Goal: Task Accomplishment & Management: Manage account settings

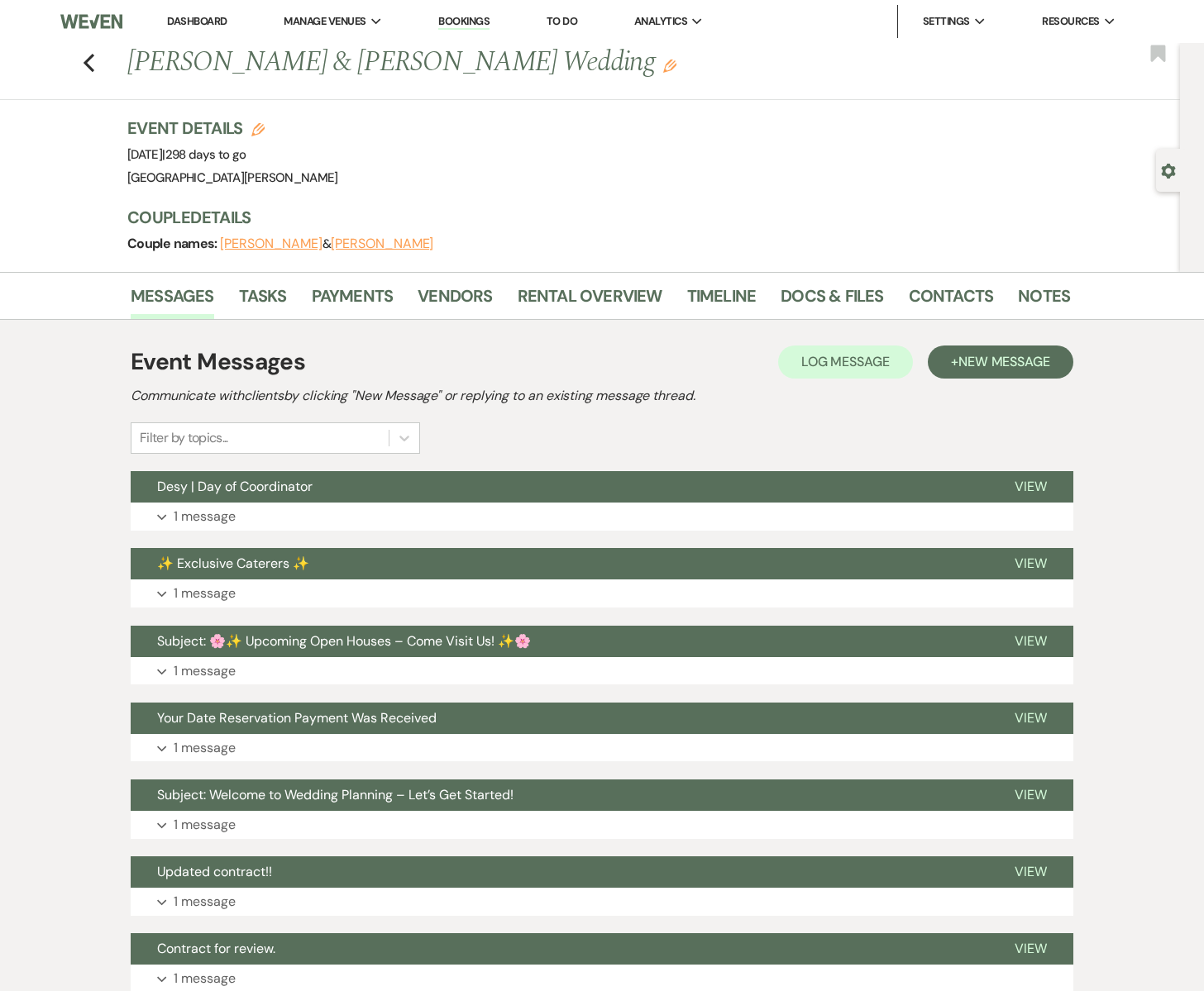
click at [177, 18] on link "Dashboard" at bounding box center [196, 21] width 59 height 14
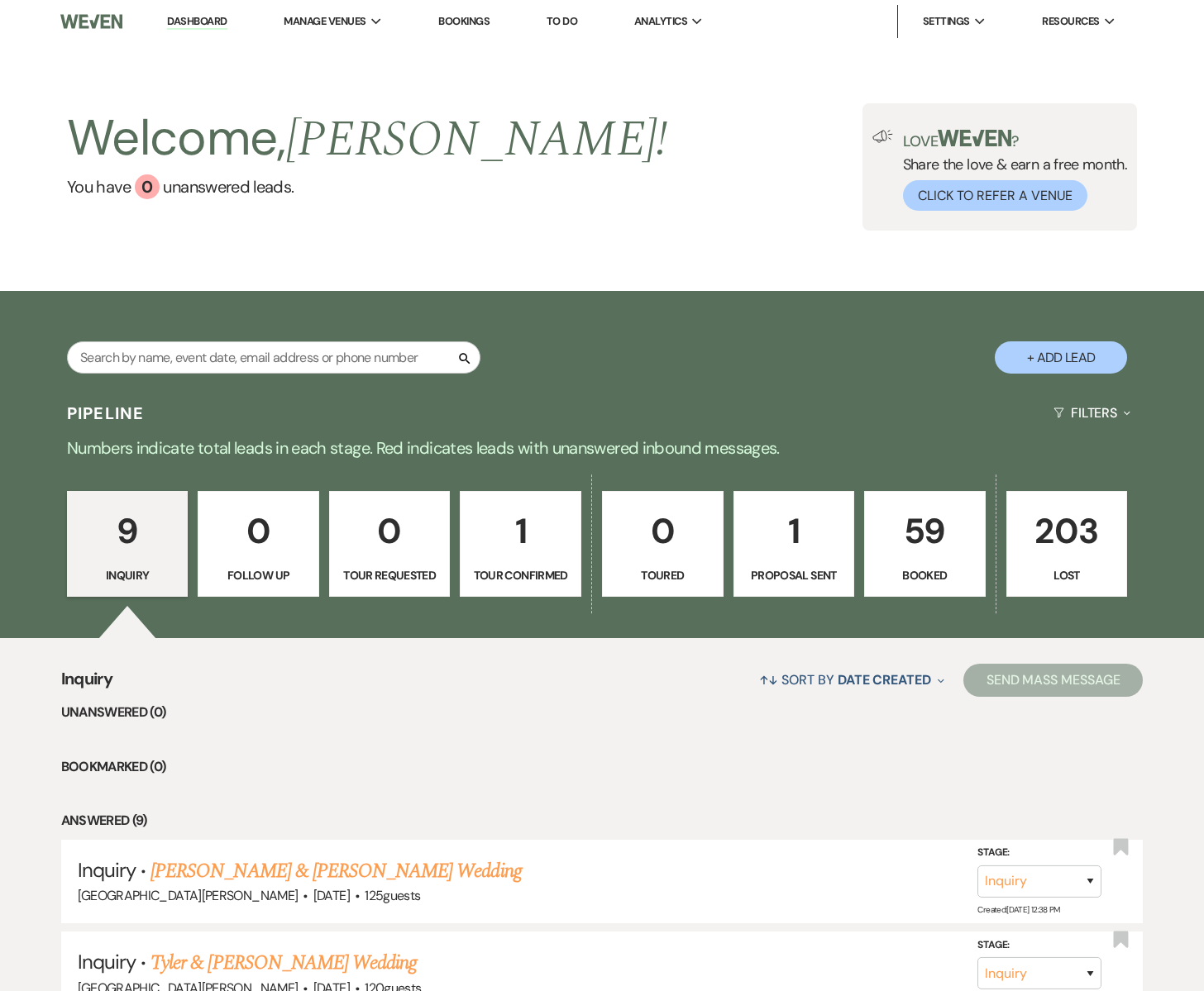
click at [911, 556] on p "59" at bounding box center [924, 530] width 100 height 55
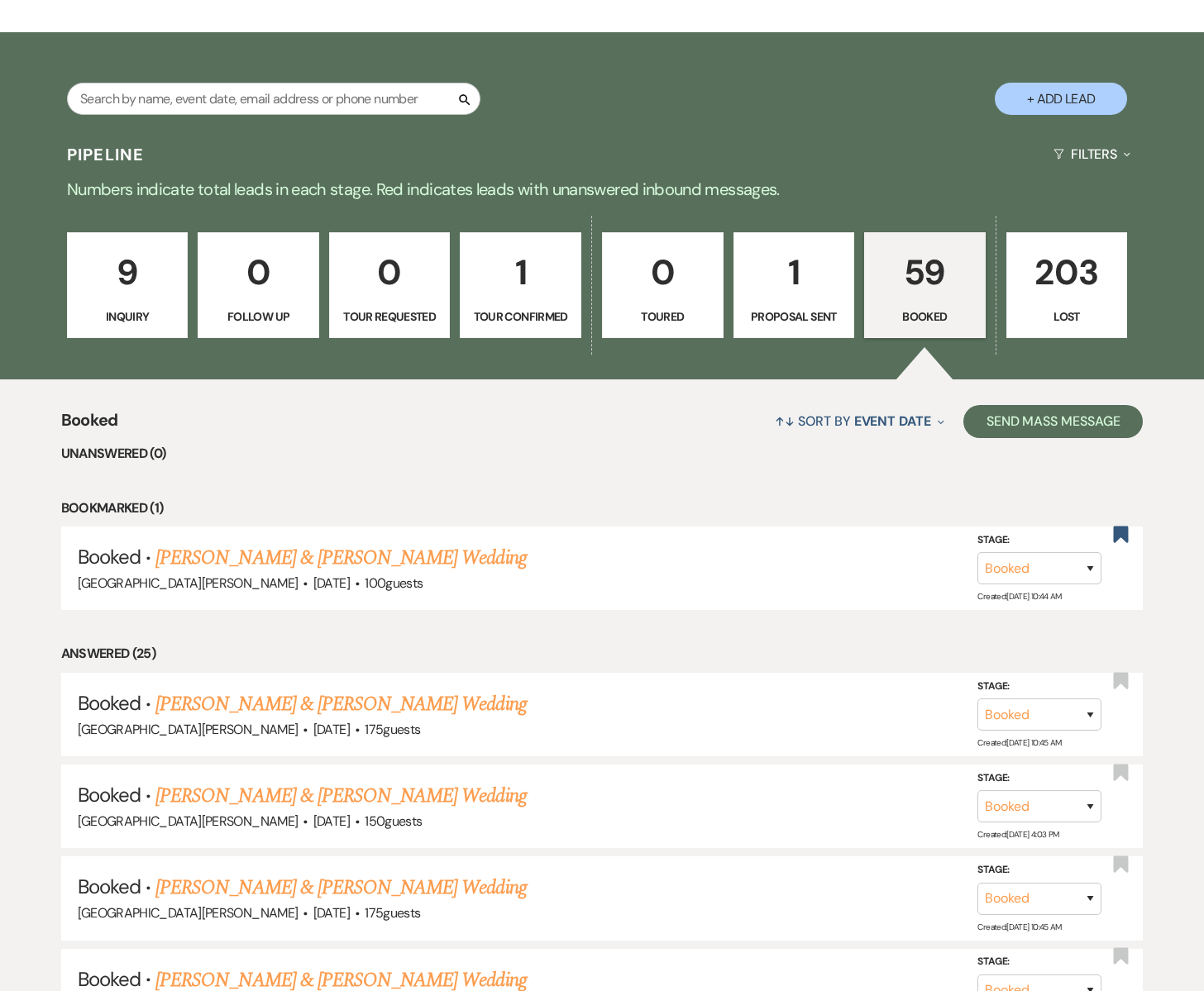
scroll to position [262, 0]
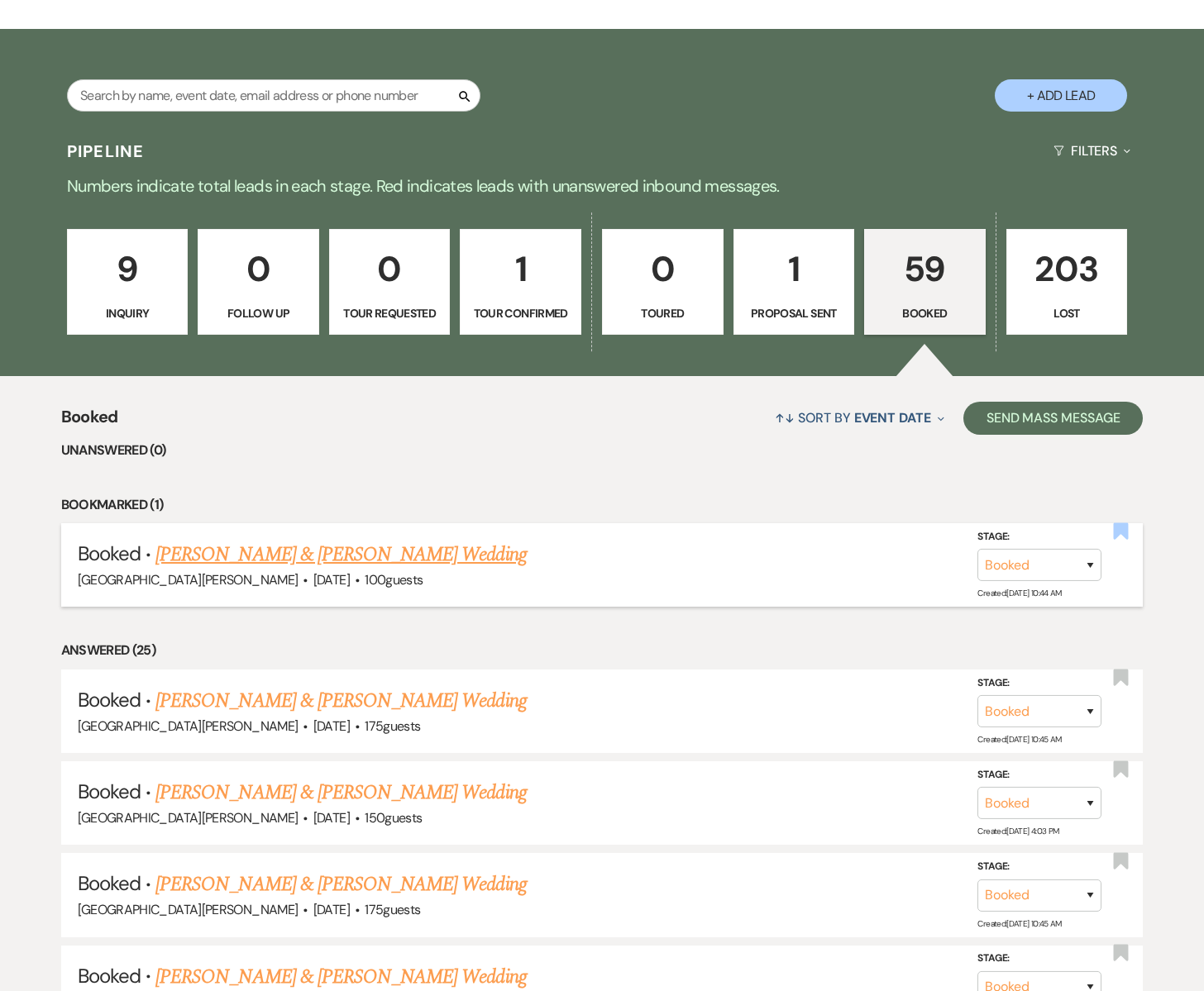
click at [1124, 530] on use "button" at bounding box center [1121, 531] width 15 height 17
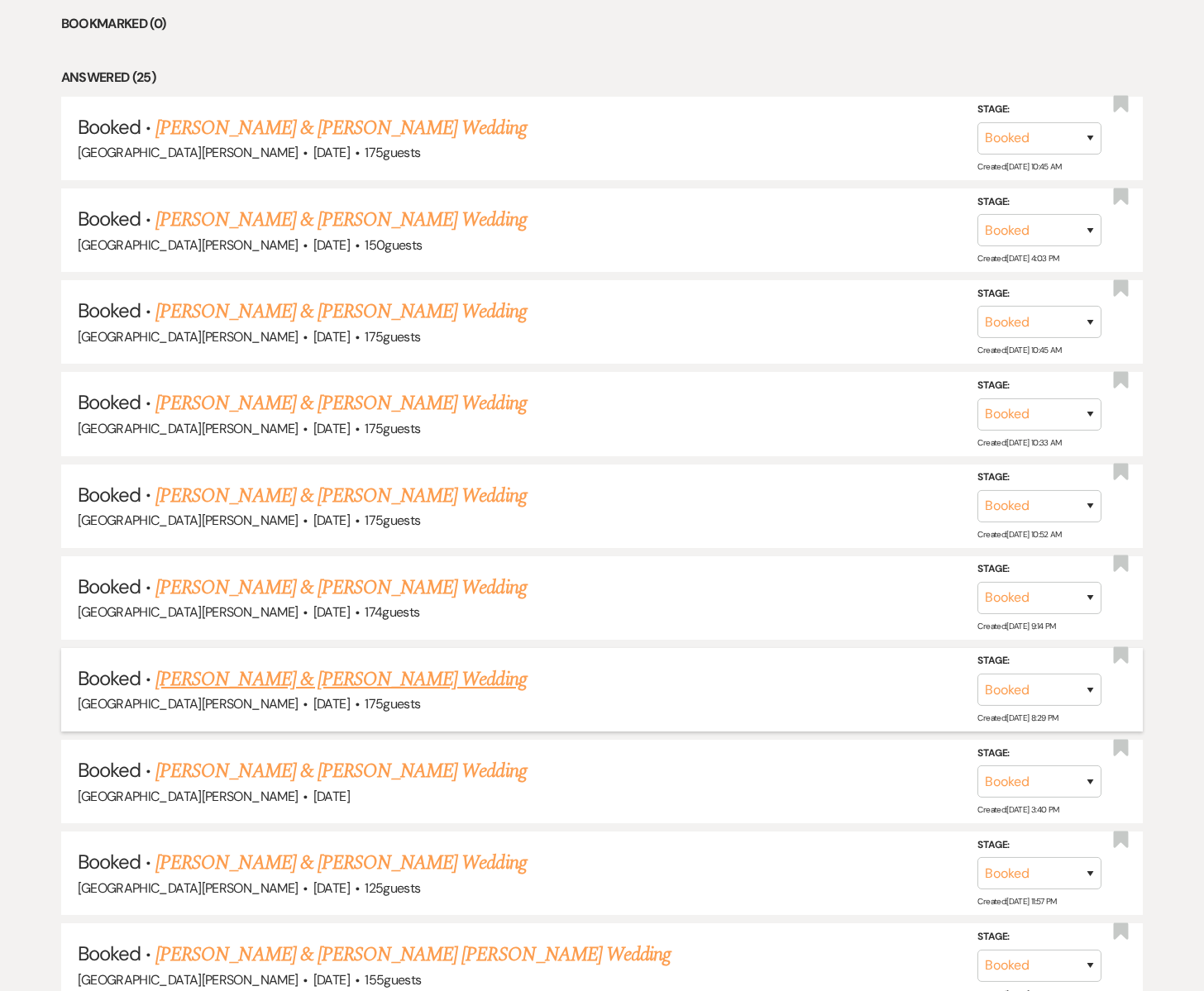
scroll to position [744, 0]
click at [303, 678] on link "Hannah Jensen & Tucker Gray's Wedding" at bounding box center [341, 678] width 371 height 30
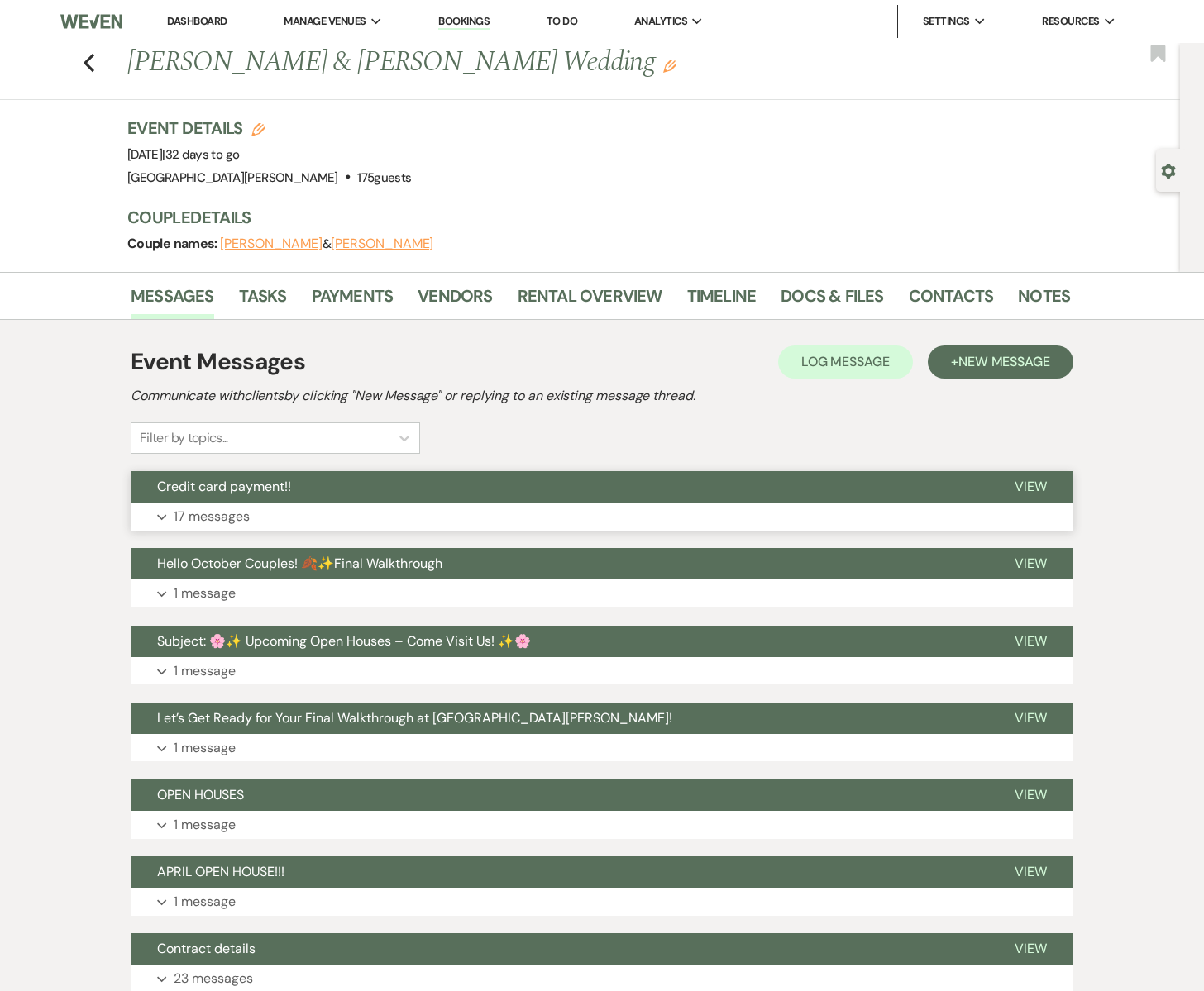
click at [403, 503] on button "Expand 17 messages" at bounding box center [602, 517] width 942 height 28
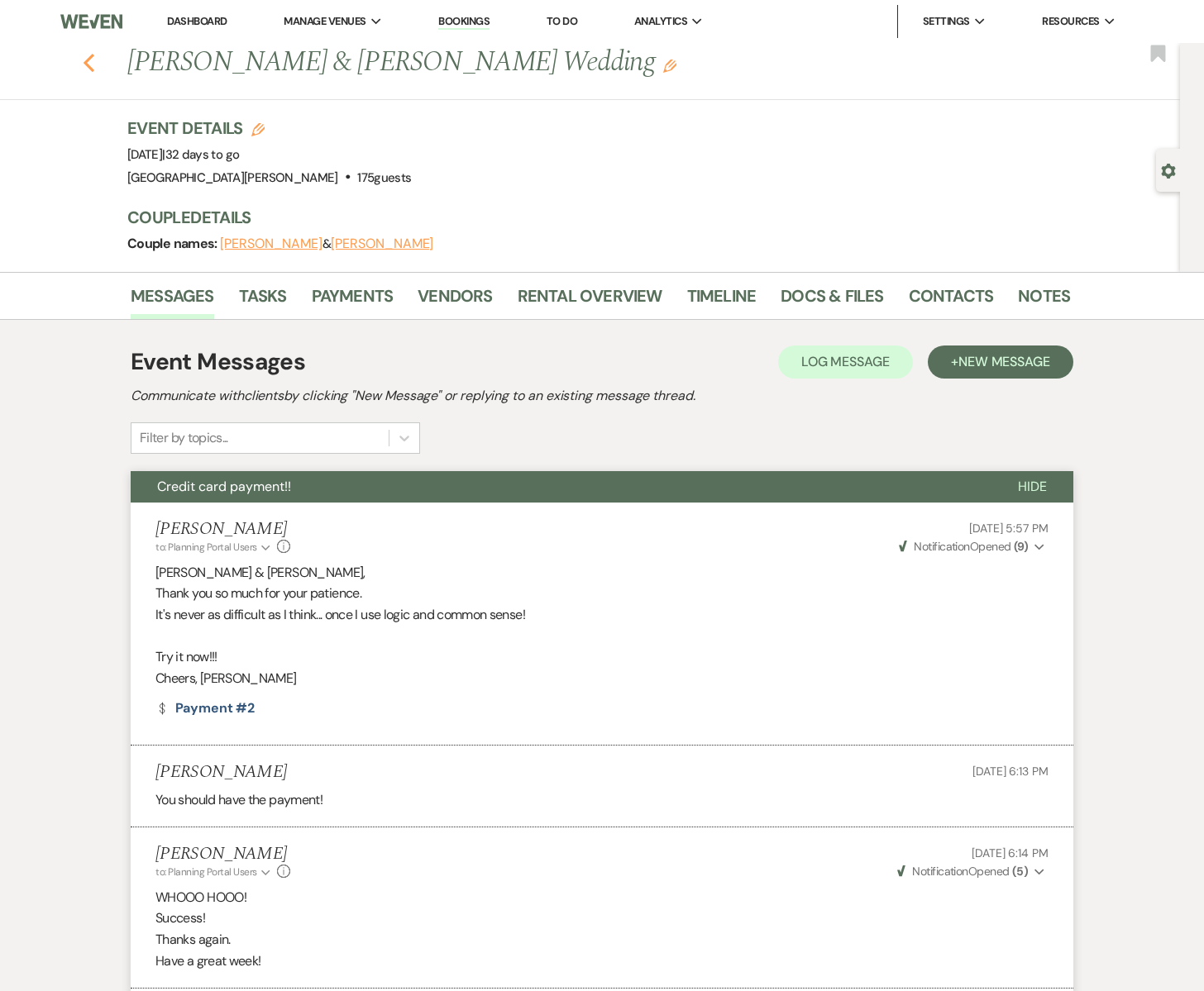
click at [94, 66] on div "Previous Hannah Jensen & Tucker Gray's Wedding Edit Bookmark" at bounding box center [586, 71] width 1188 height 57
click at [90, 64] on icon "Previous" at bounding box center [88, 62] width 12 height 20
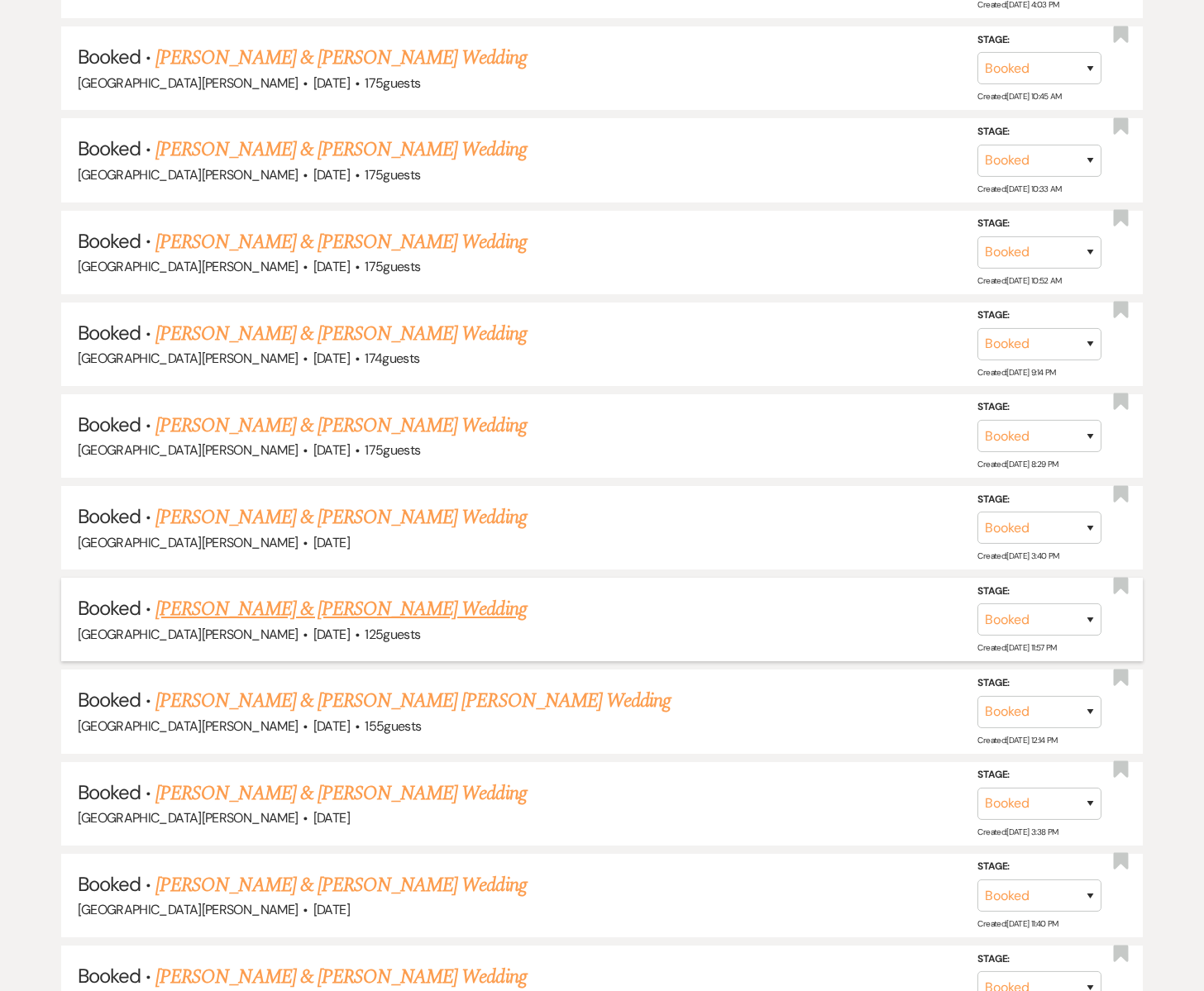
scroll to position [1000, 0]
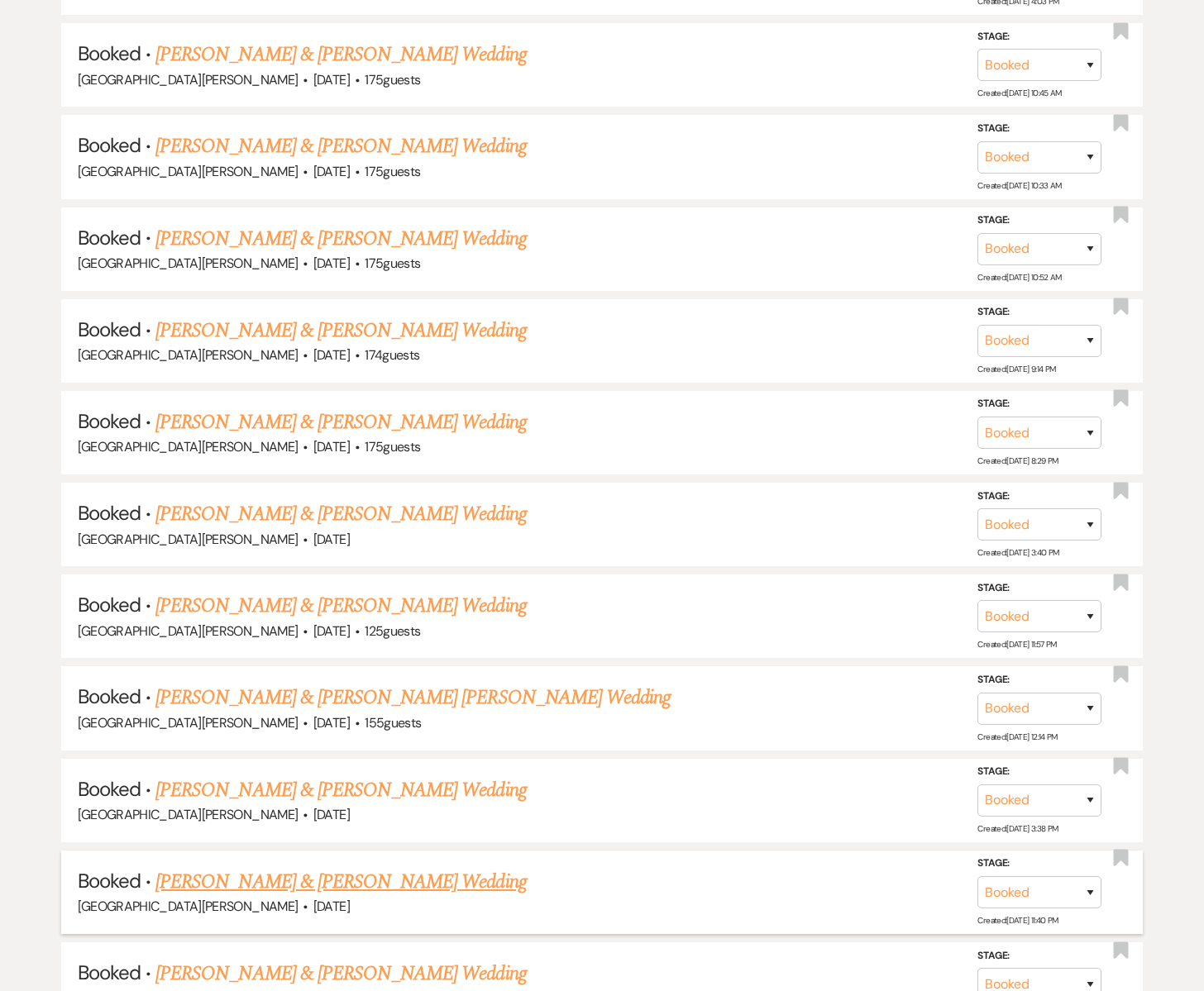
click at [358, 877] on link "[PERSON_NAME] & [PERSON_NAME] Wedding" at bounding box center [341, 882] width 371 height 30
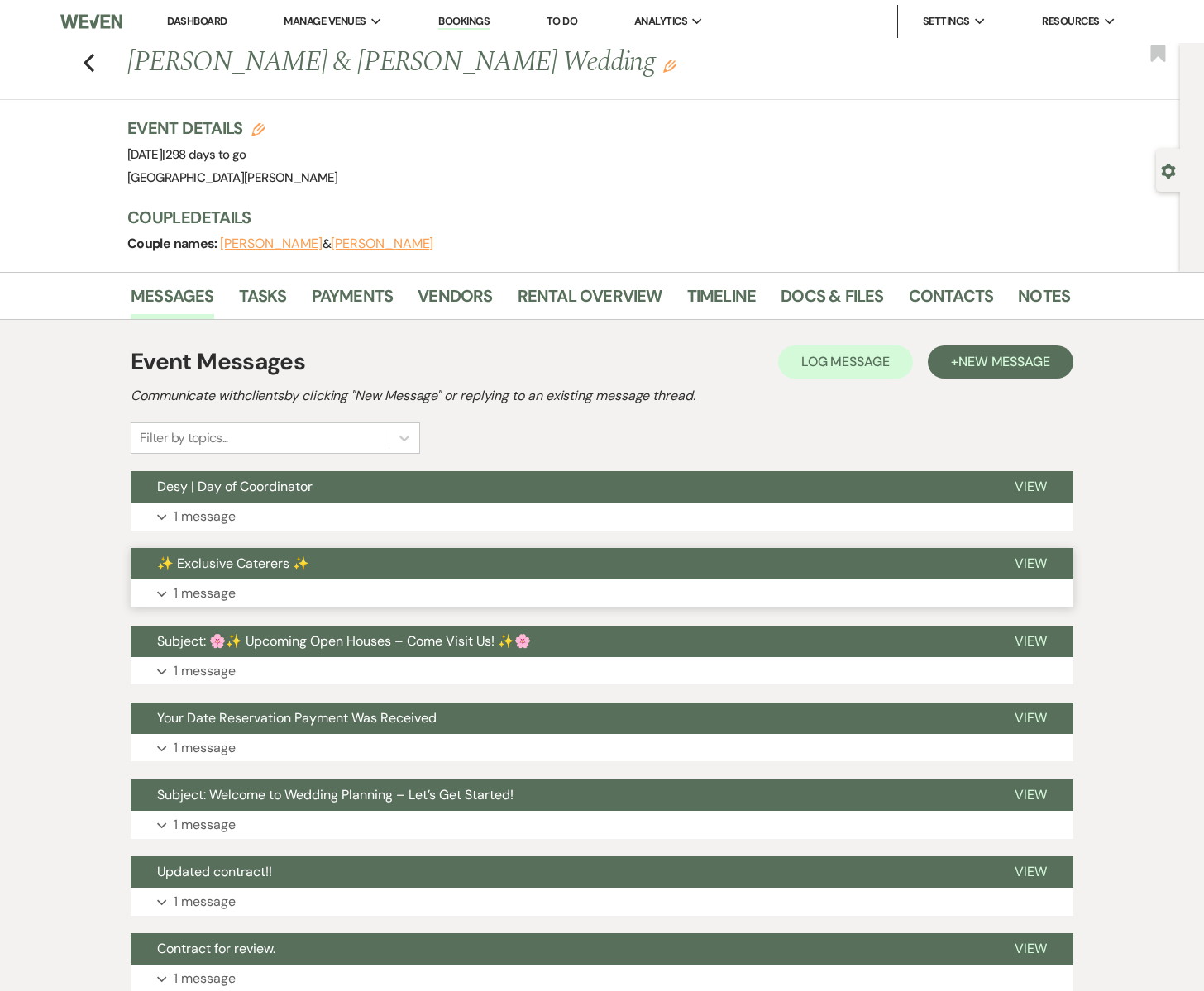
click at [560, 576] on button "✨ Exclusive Caterers ✨" at bounding box center [558, 563] width 857 height 31
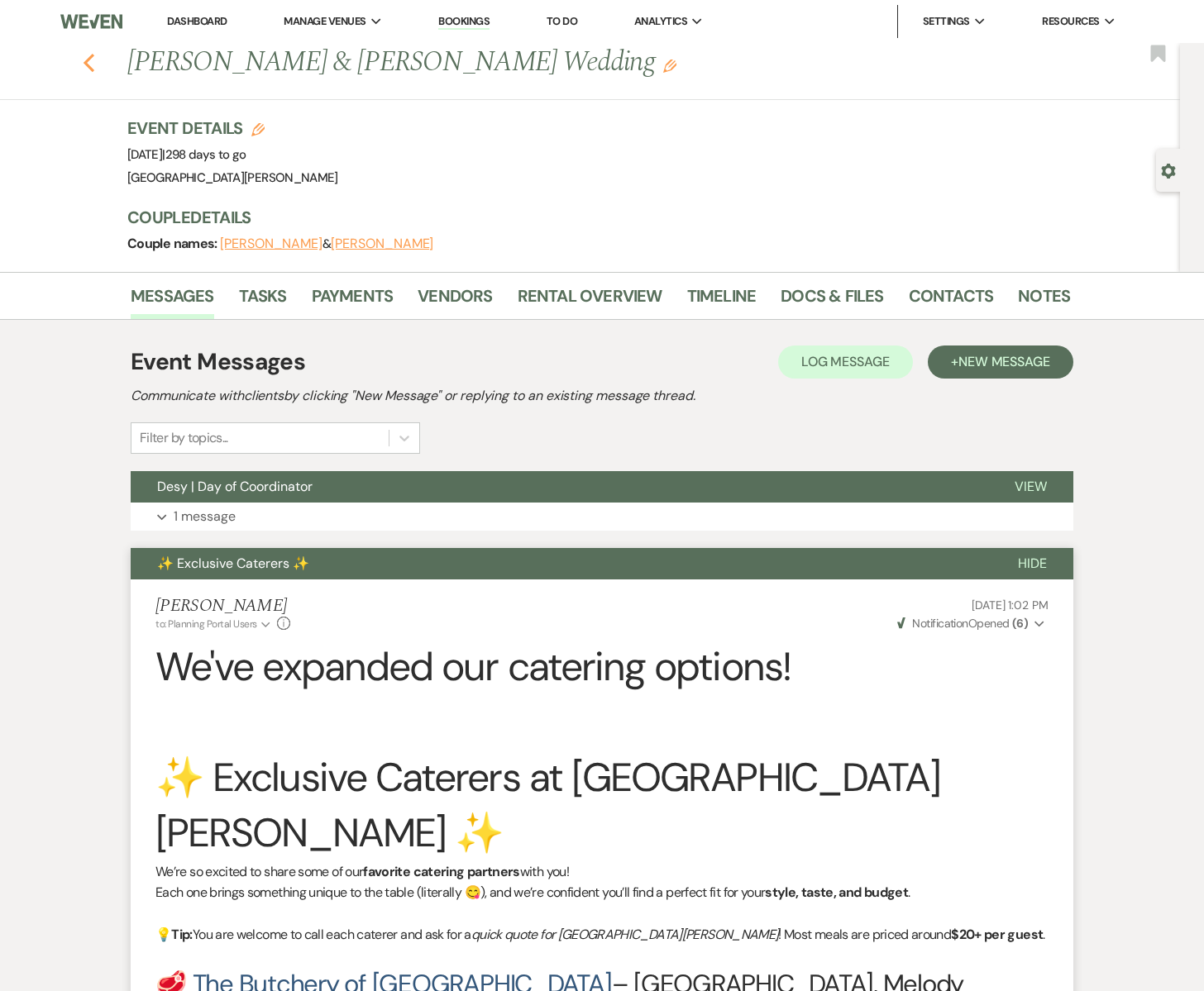
click at [94, 65] on icon "Previous" at bounding box center [88, 62] width 12 height 20
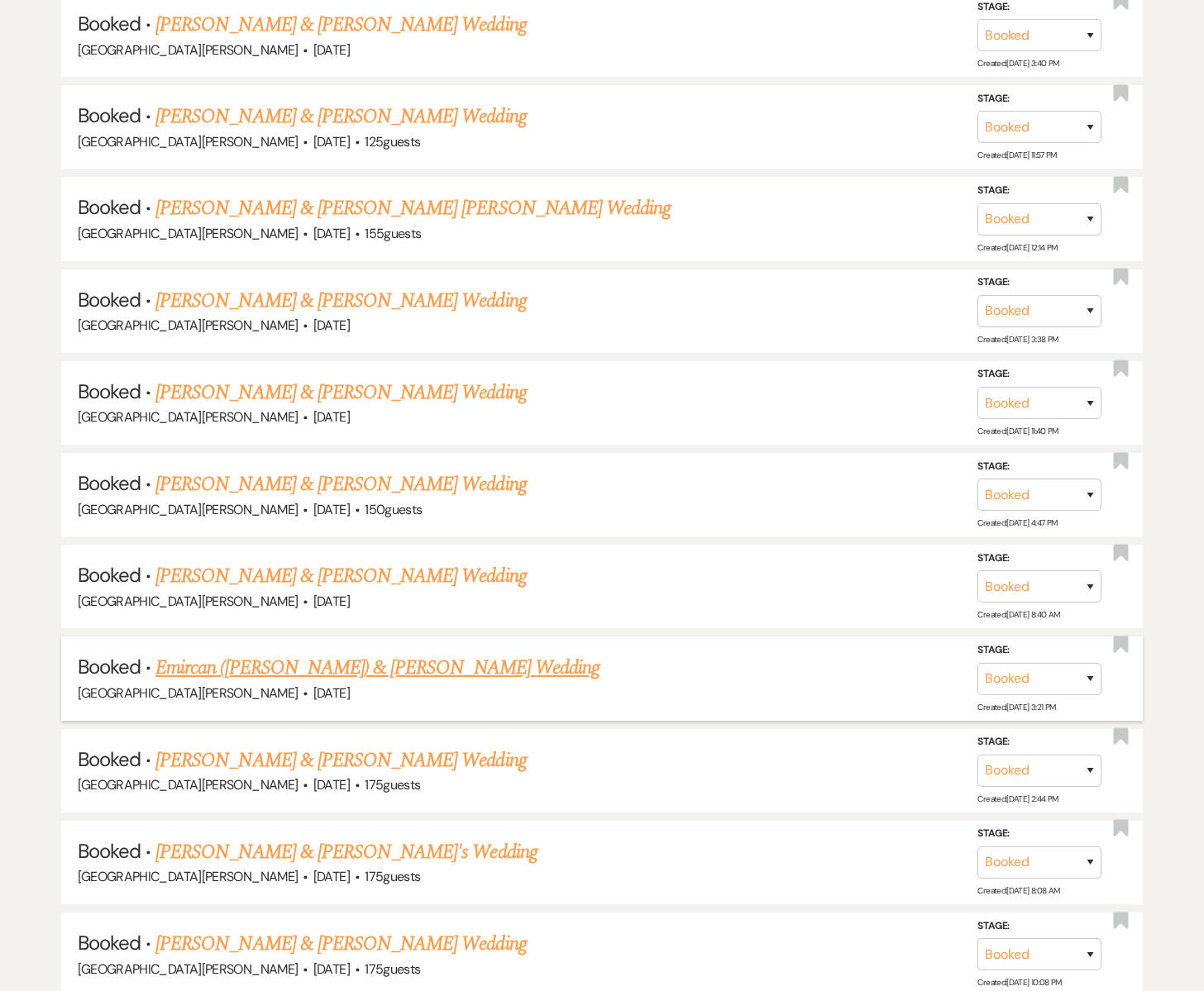
scroll to position [1491, 0]
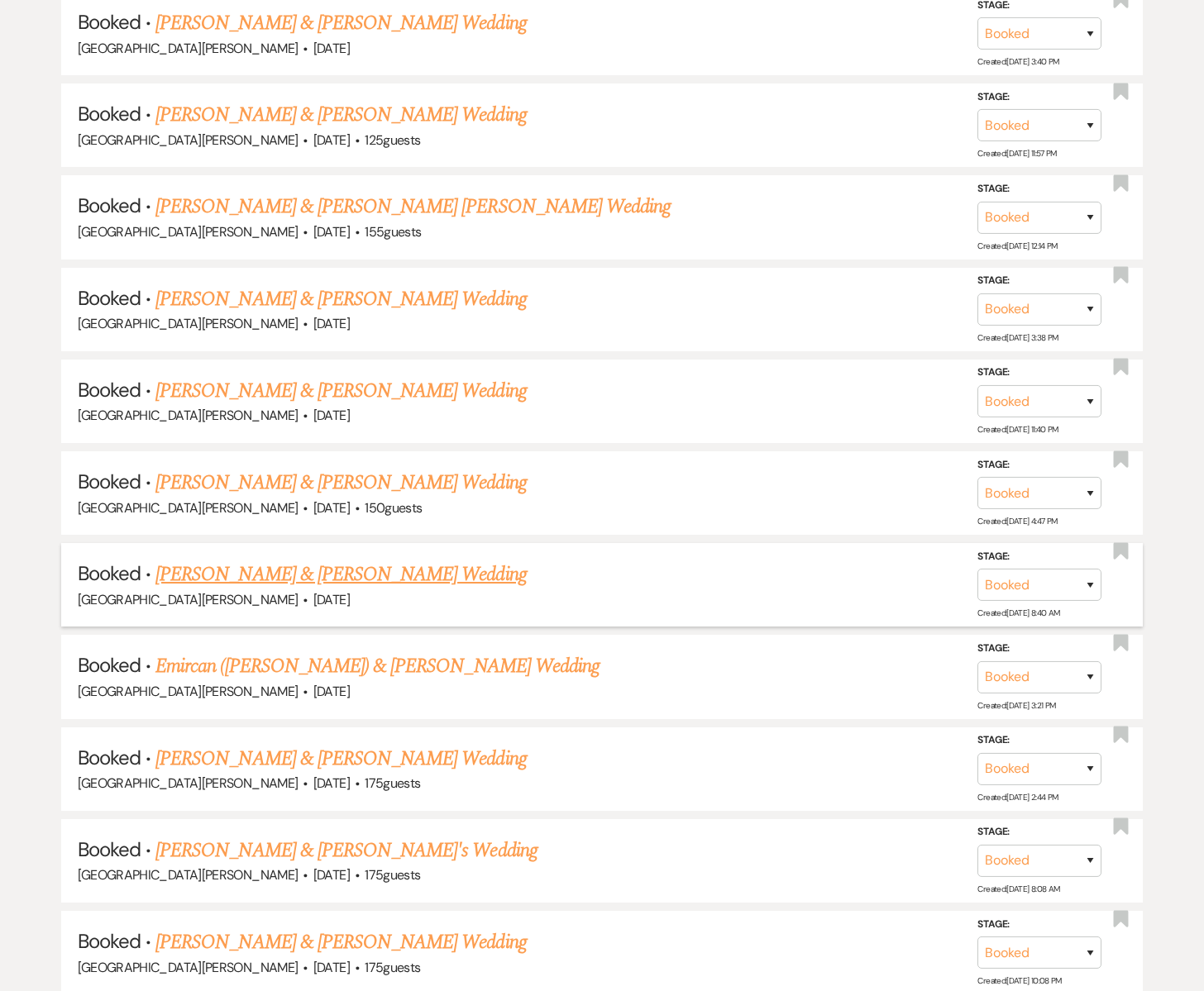
click at [275, 563] on link "Carmen Grangroth & Chad Zellmann's Wedding" at bounding box center [341, 574] width 371 height 30
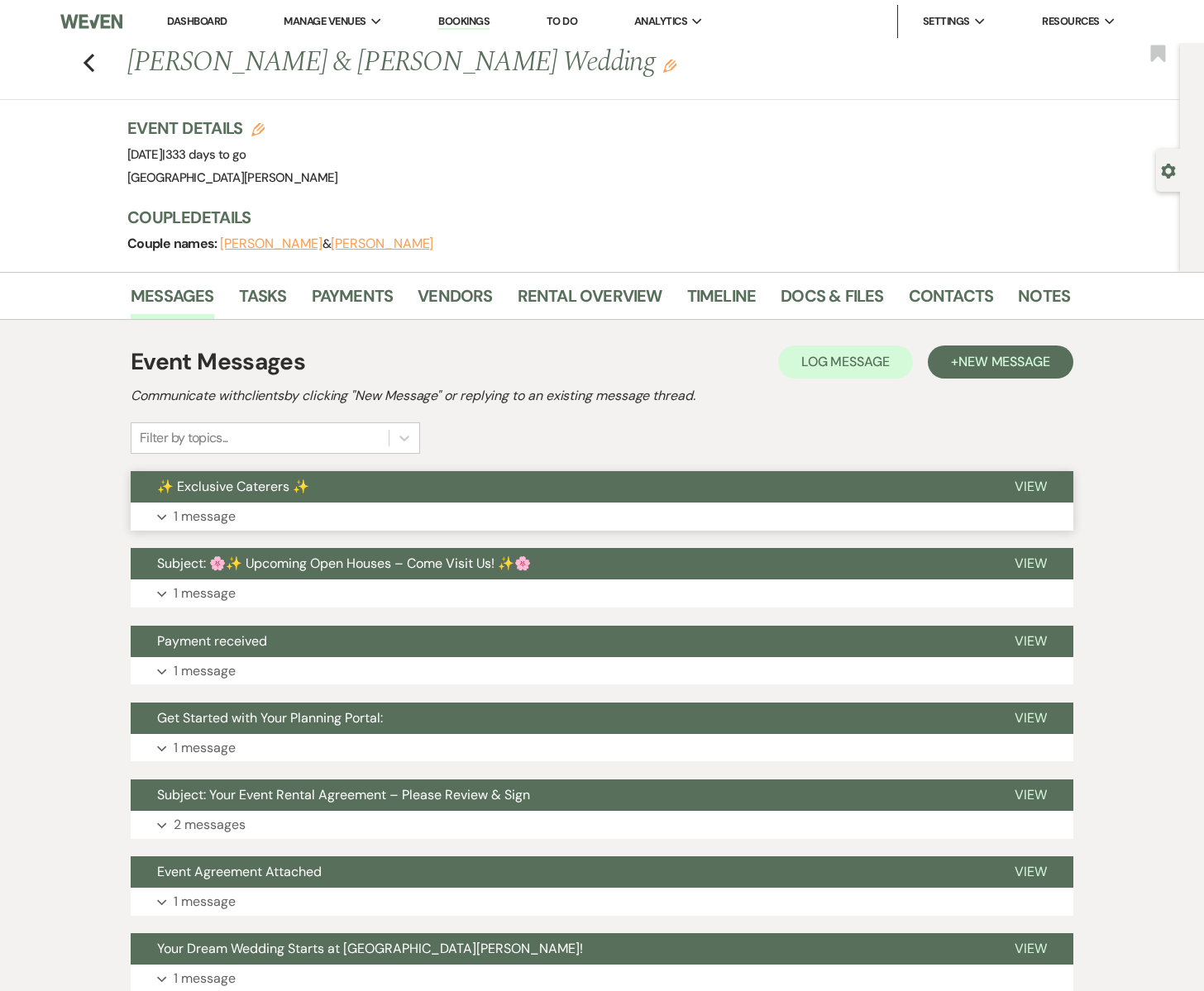
click at [293, 490] on span "✨ Exclusive Caterers ✨" at bounding box center [233, 486] width 152 height 17
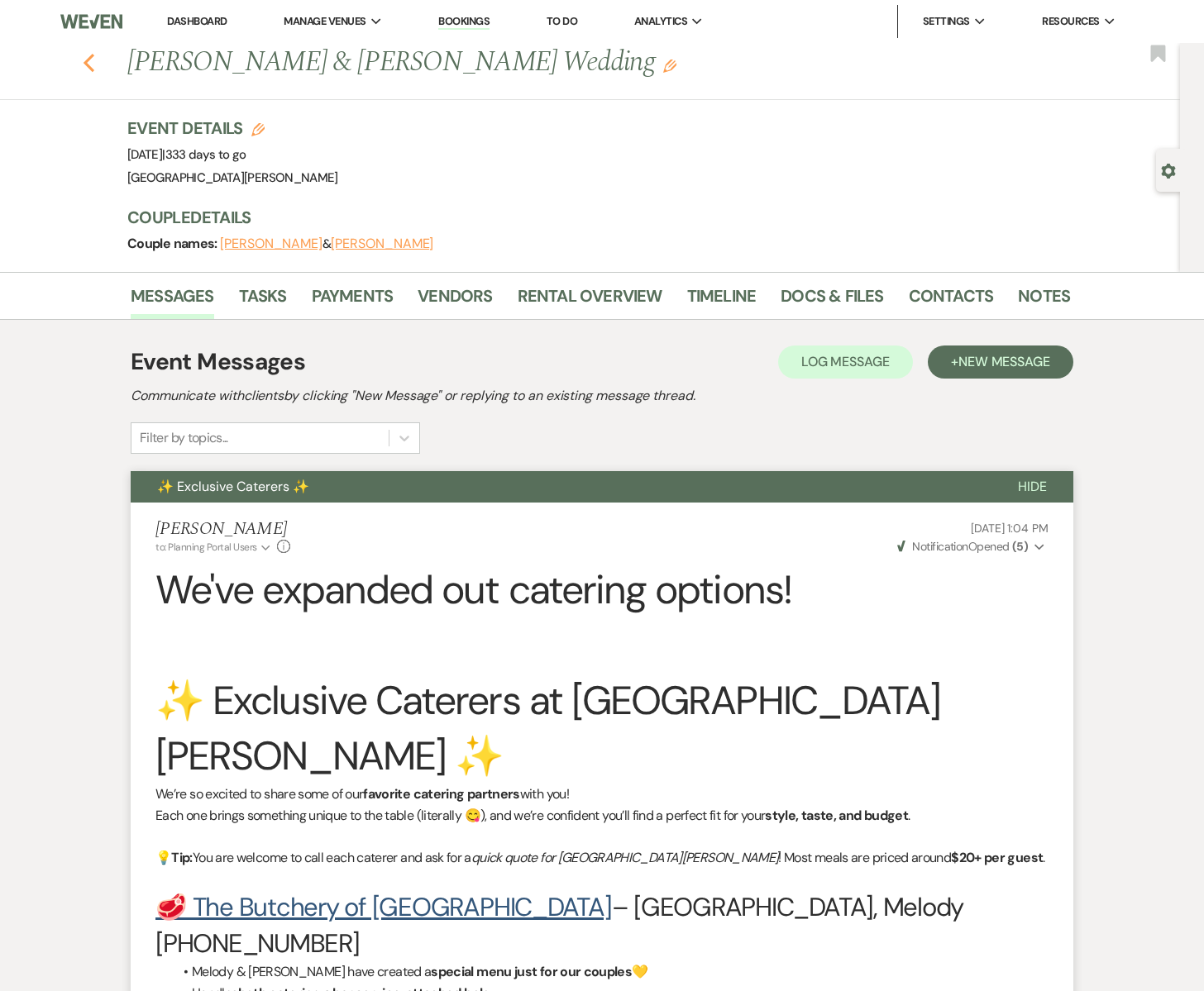
click at [86, 66] on use "button" at bounding box center [88, 62] width 10 height 18
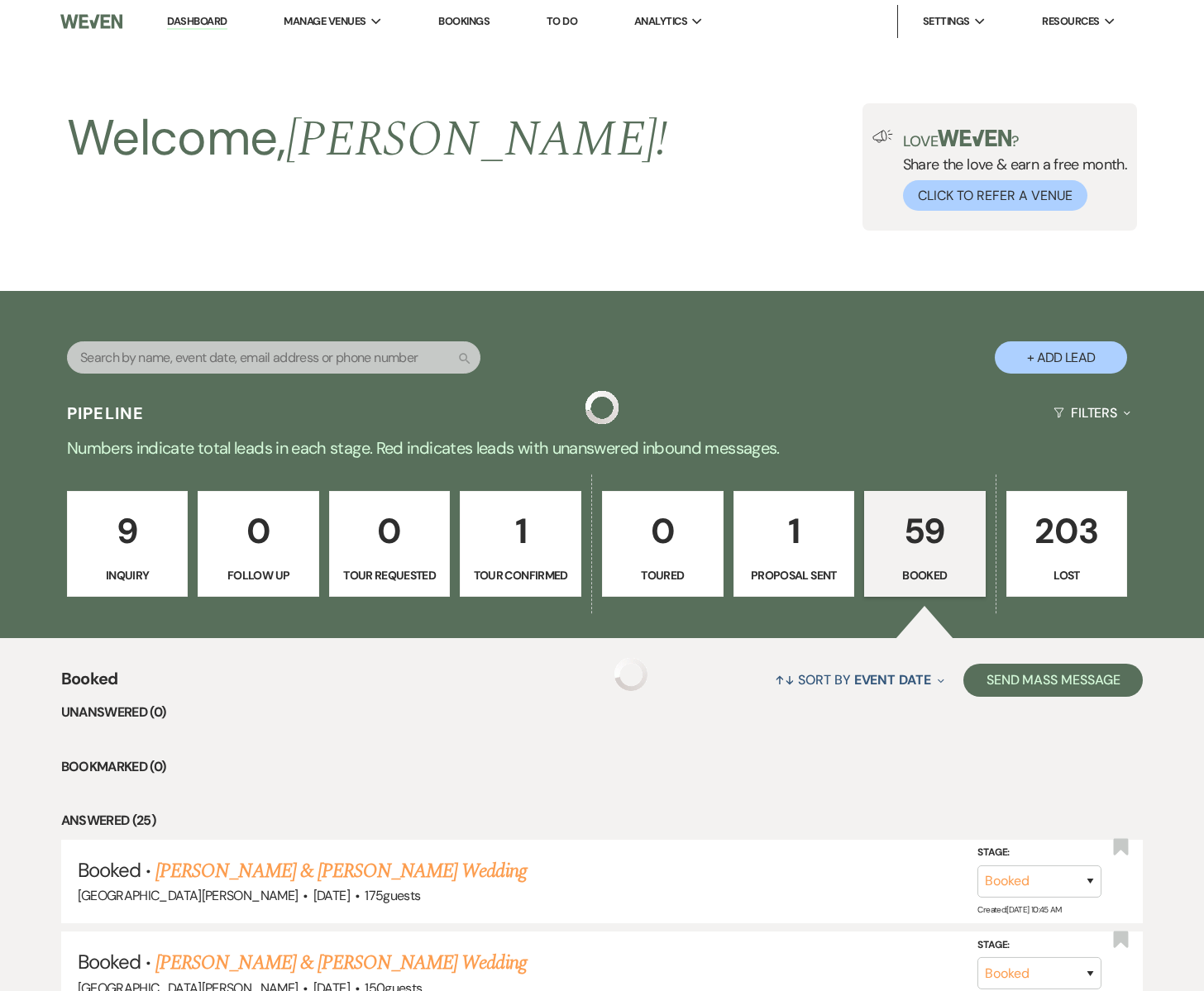
scroll to position [1491, 0]
